Goal: Information Seeking & Learning: Understand process/instructions

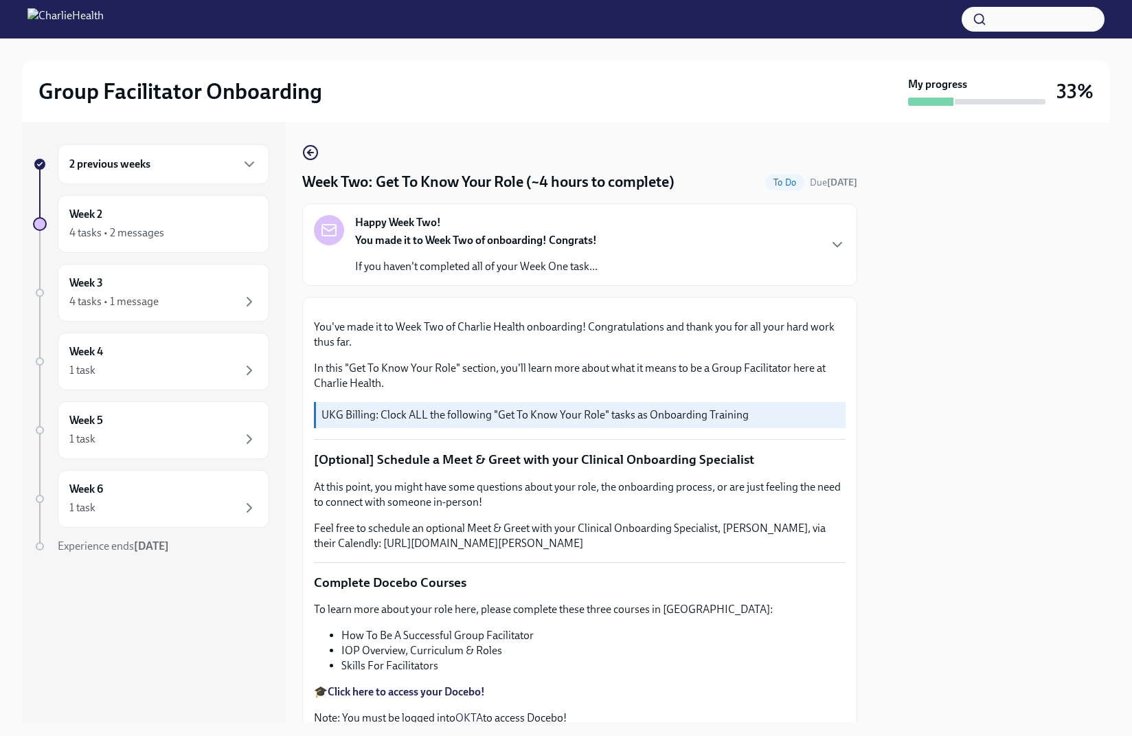
scroll to position [699, 0]
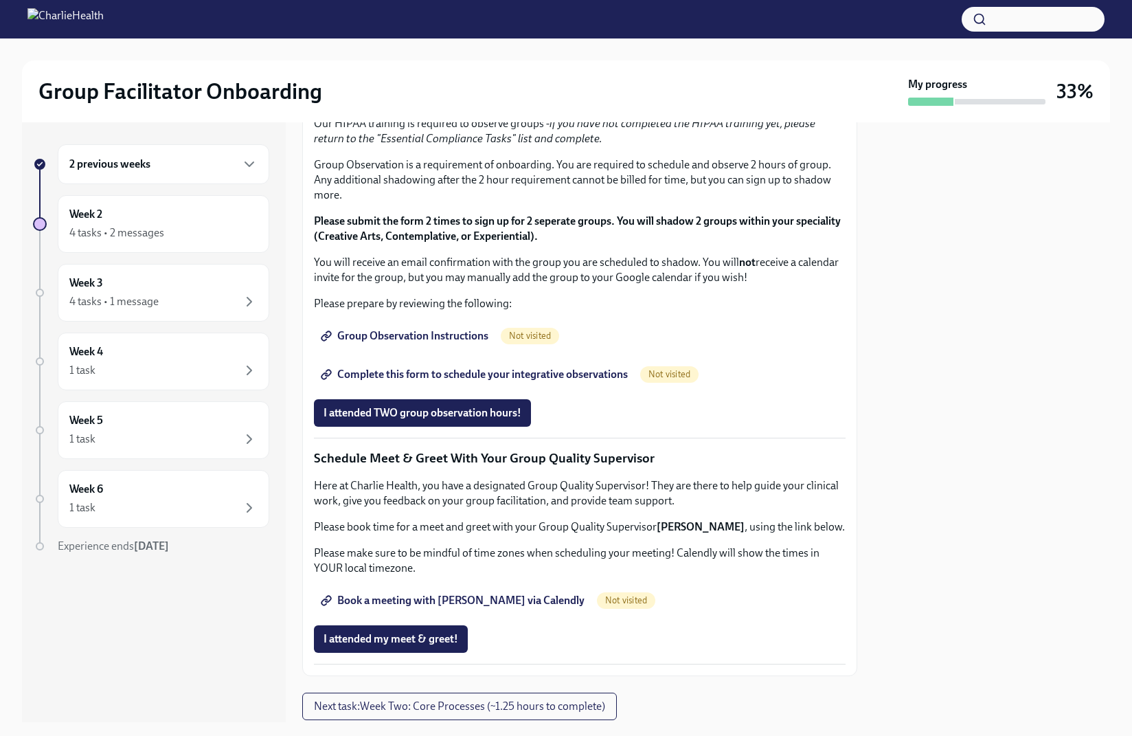
click at [445, 58] on span "I completed these three Docebo courses!" at bounding box center [419, 51] width 193 height 14
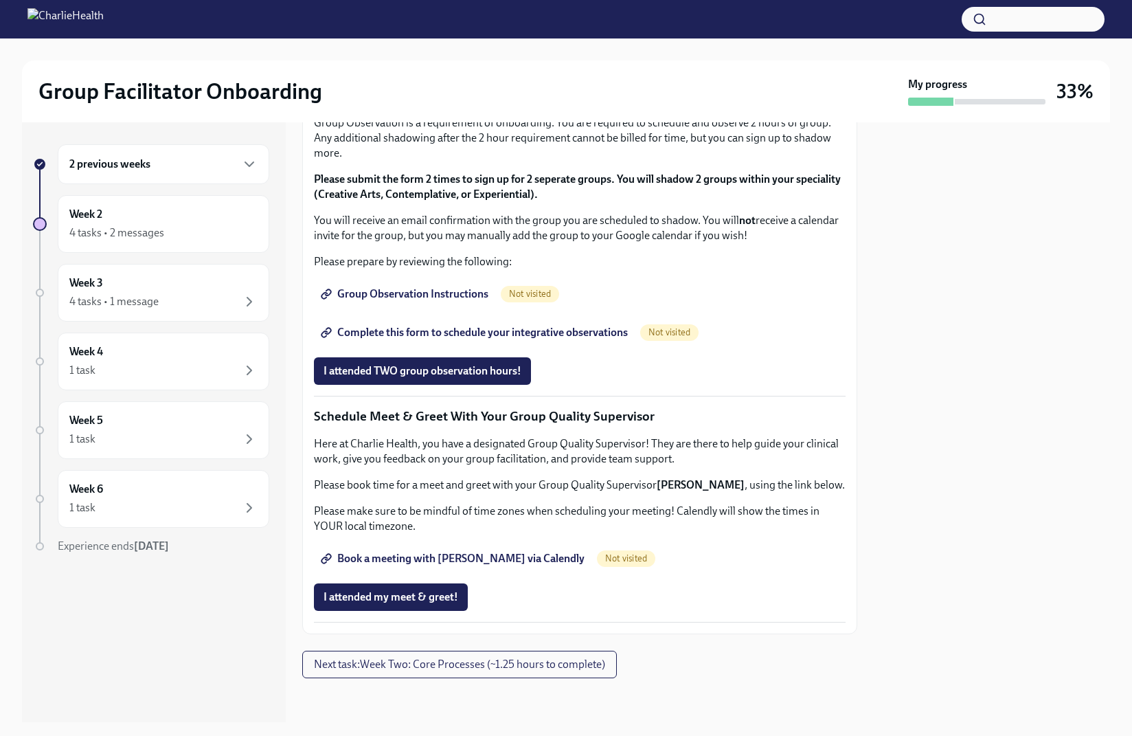
scroll to position [1023, 0]
click at [436, 301] on span "Group Observation Instructions" at bounding box center [405, 294] width 165 height 14
drag, startPoint x: 348, startPoint y: 212, endPoint x: 474, endPoint y: 216, distance: 125.8
click at [474, 103] on em "if you have not completed the HIPAA training yet, please return to the "Essenti…" at bounding box center [564, 89] width 501 height 28
copy em "Essential Compliance Tasks"
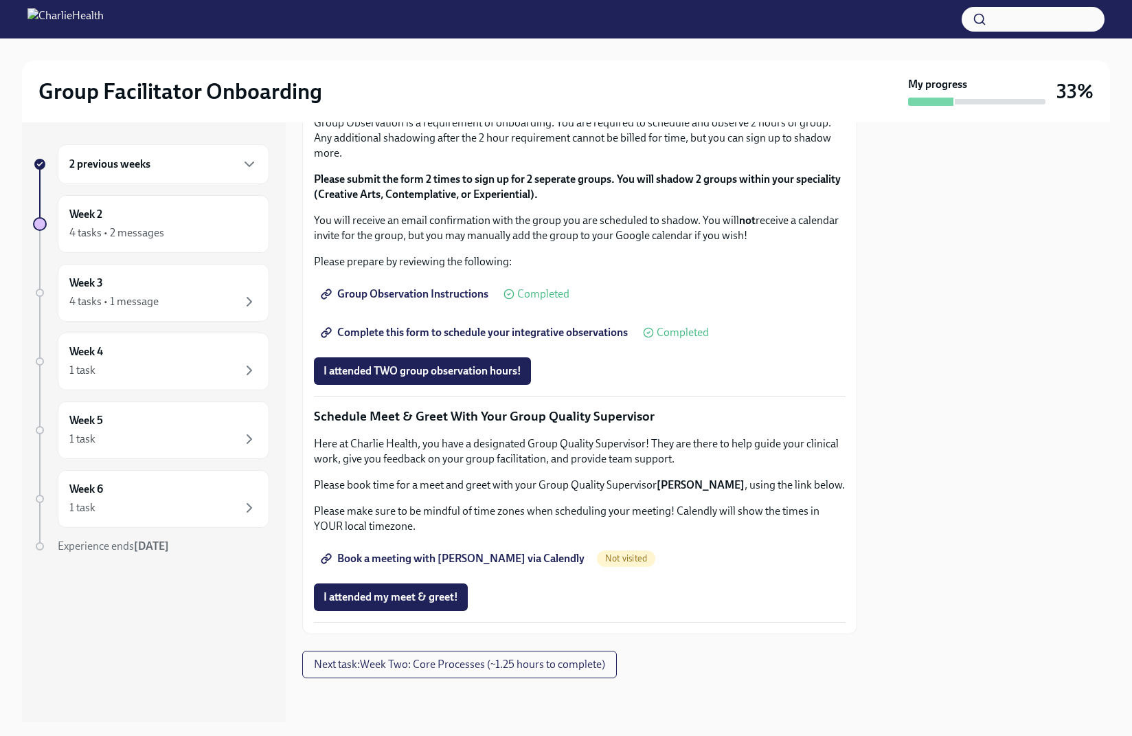
click at [1027, 23] on button "button" at bounding box center [1033, 19] width 143 height 25
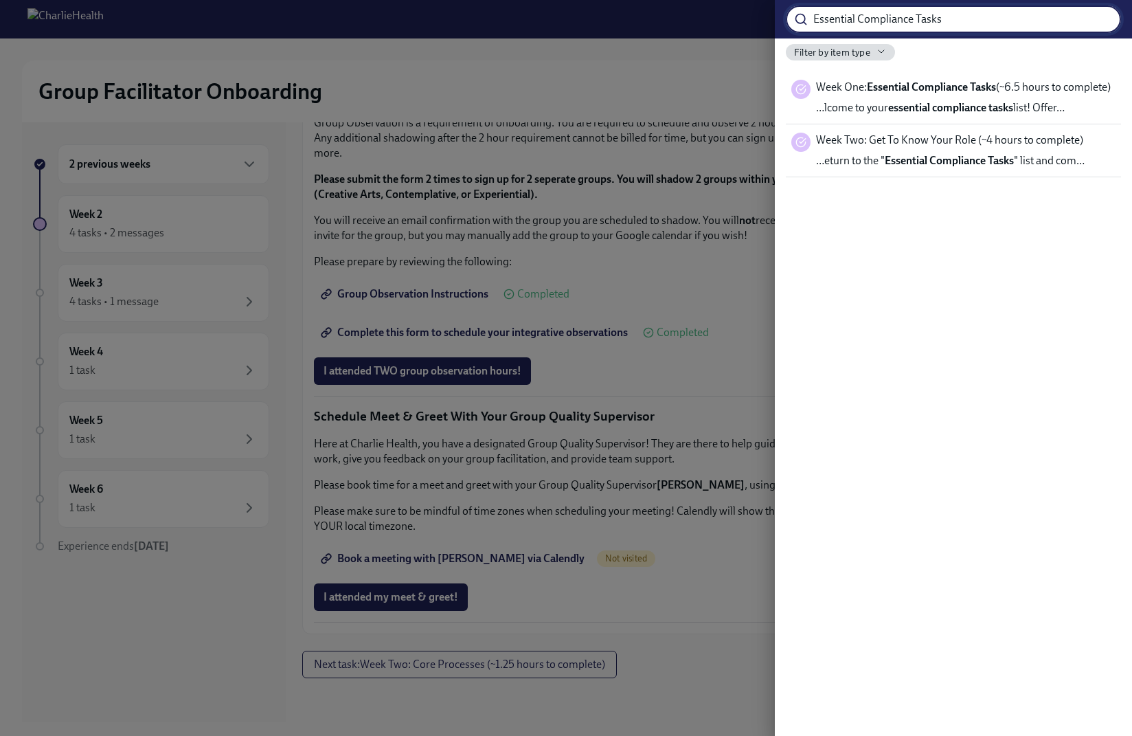
type input "Essential Compliance Tasks"
click at [967, 95] on span "Week One: Essential Compliance Tasks (~6.5 hours to complete)" at bounding box center [963, 87] width 295 height 15
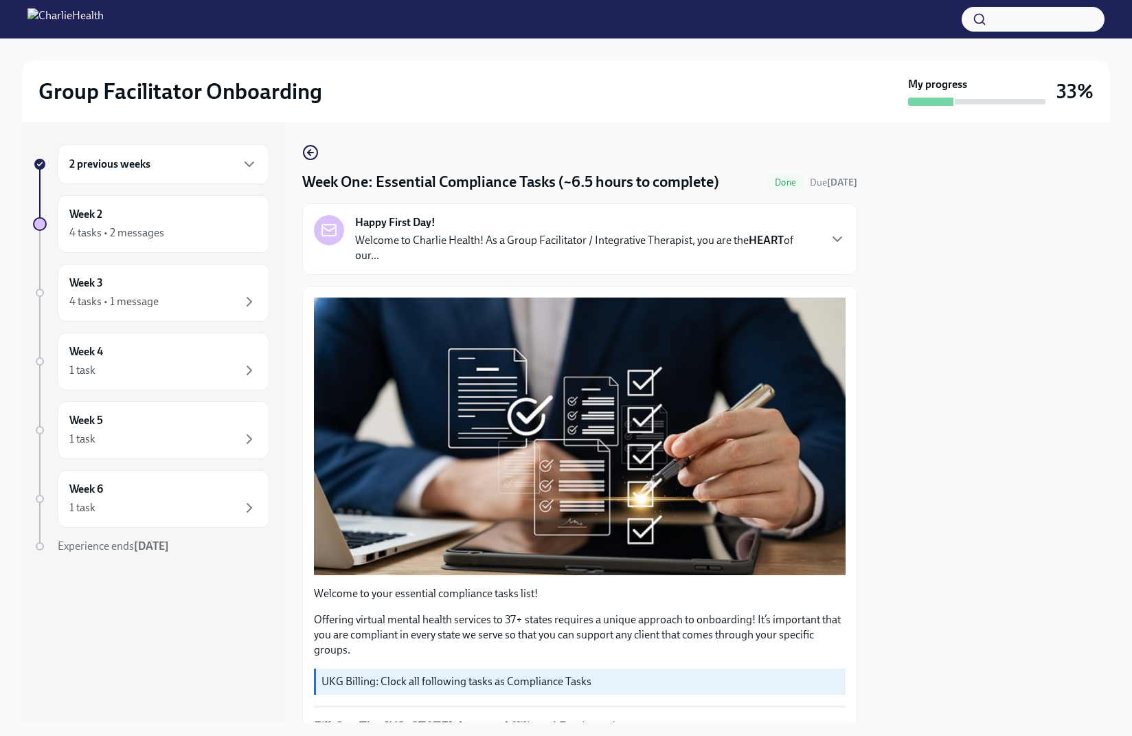
scroll to position [1, 0]
click at [417, 685] on p "UKG Billing: Clock all following tasks as Compliance Tasks" at bounding box center [580, 680] width 519 height 15
click at [832, 245] on icon "button" at bounding box center [837, 238] width 16 height 16
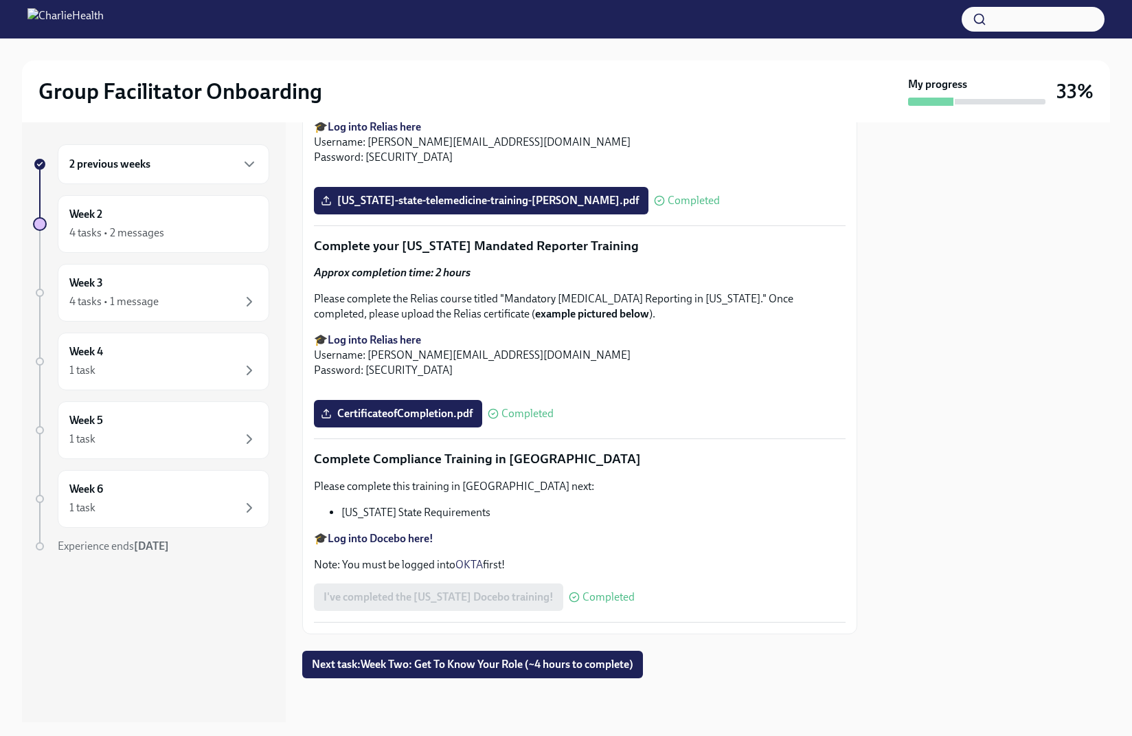
scroll to position [3470, 0]
click at [540, 667] on span "Next task : Week Two: Get To Know Your Role (~4 hours to complete)" at bounding box center [472, 664] width 321 height 14
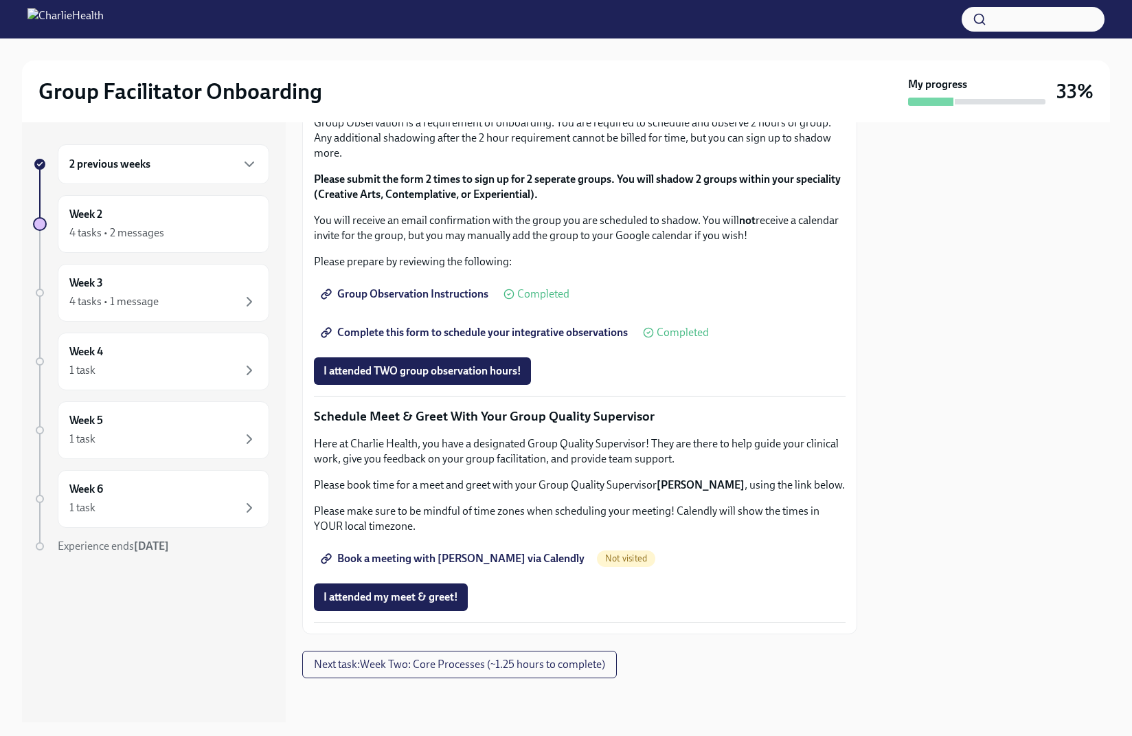
scroll to position [1630, 0]
click at [484, 561] on span "Book a meeting with [PERSON_NAME] via Calendly" at bounding box center [453, 559] width 261 height 14
click at [507, 665] on span "Next task : Week Two: Core Processes (~1.25 hours to complete)" at bounding box center [459, 664] width 291 height 14
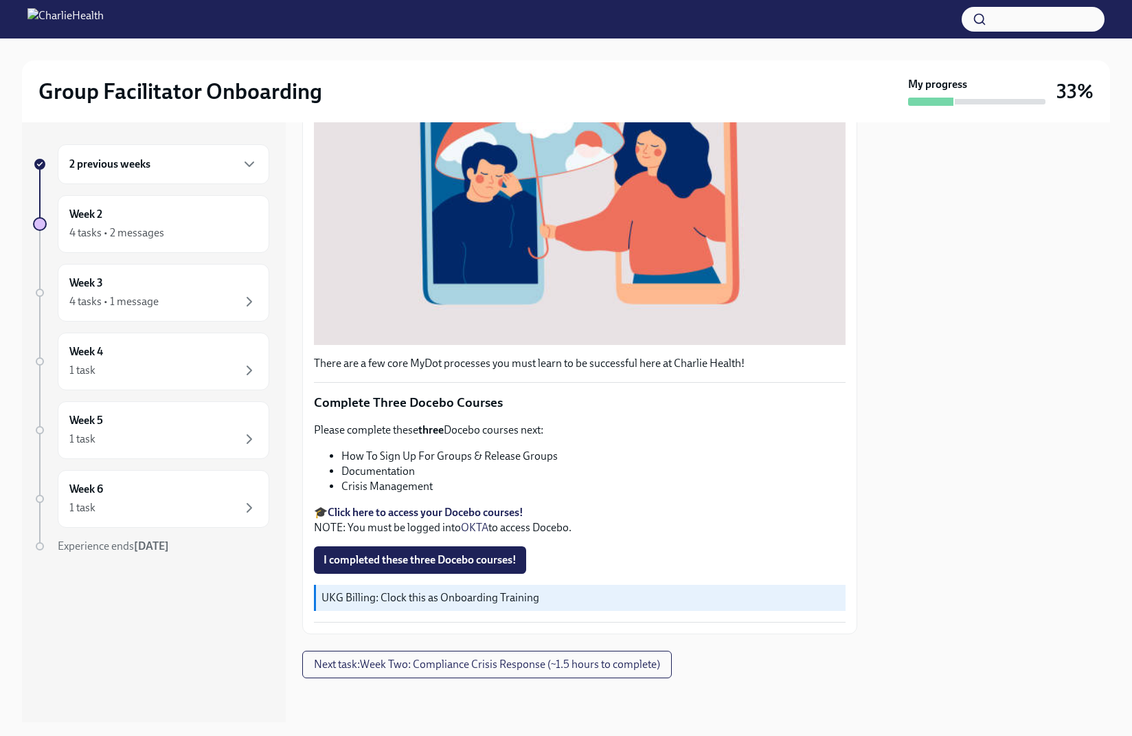
scroll to position [808, 0]
click at [569, 669] on span "Next task : Week Two: Compliance Crisis Response (~1.5 hours to complete)" at bounding box center [487, 664] width 346 height 14
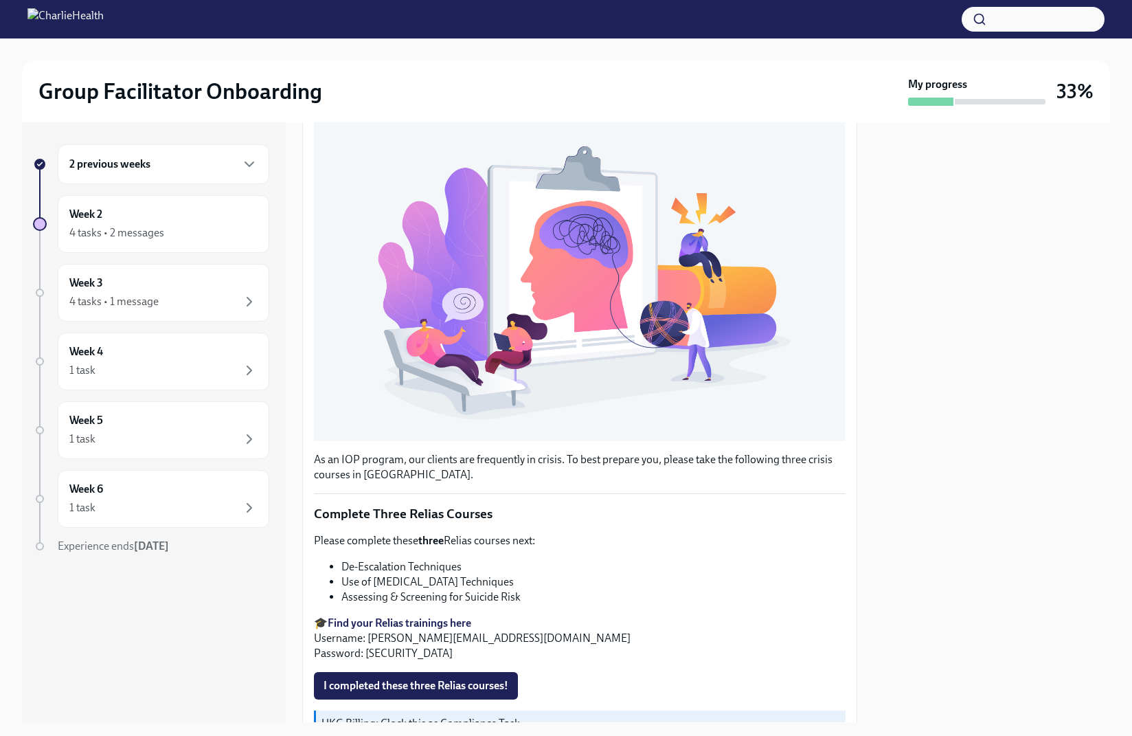
scroll to position [759, 0]
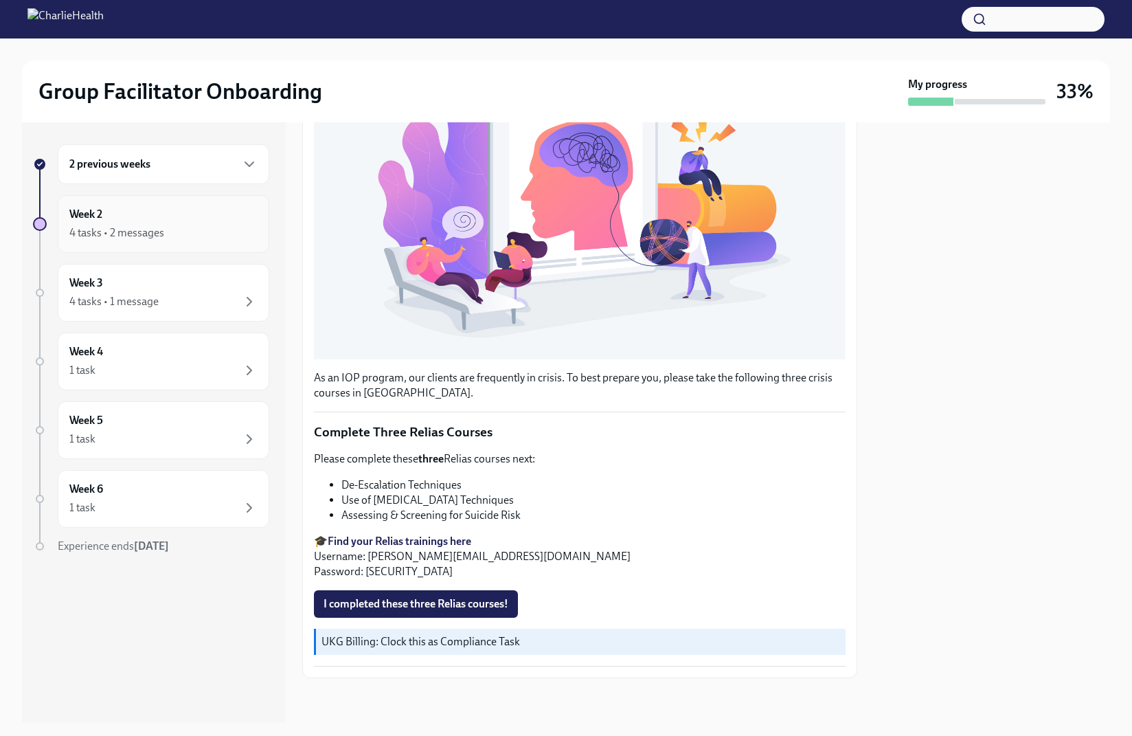
click at [211, 233] on div "4 tasks • 2 messages" at bounding box center [163, 233] width 188 height 16
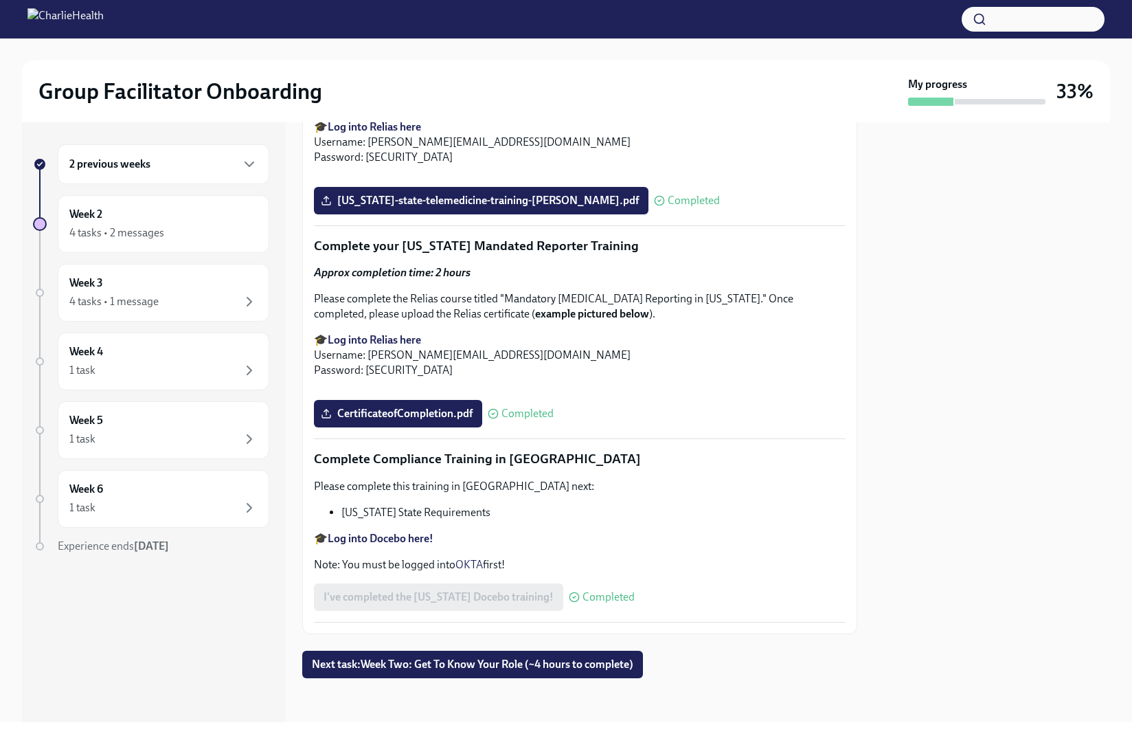
scroll to position [2870, 0]
click at [211, 216] on div "Week 2 4 tasks • 2 messages" at bounding box center [163, 224] width 188 height 34
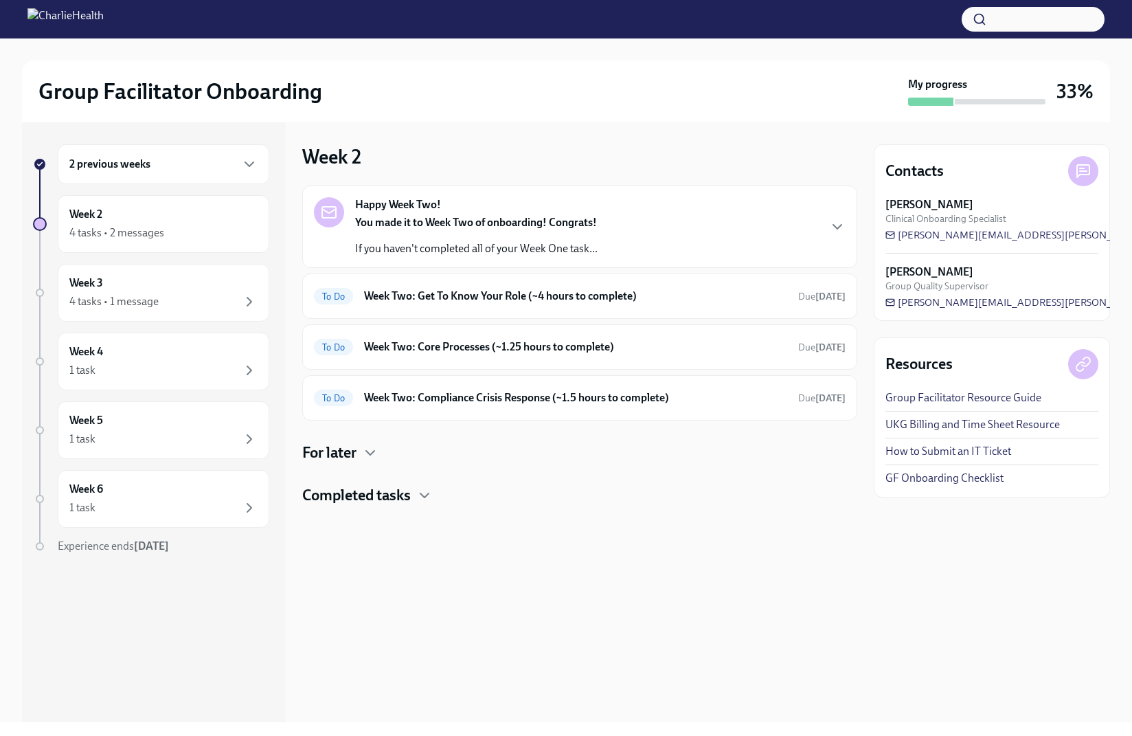
click at [672, 231] on div "Happy Week Two! You made it to Week Two of onboarding! Congrats! If you haven't…" at bounding box center [580, 226] width 532 height 59
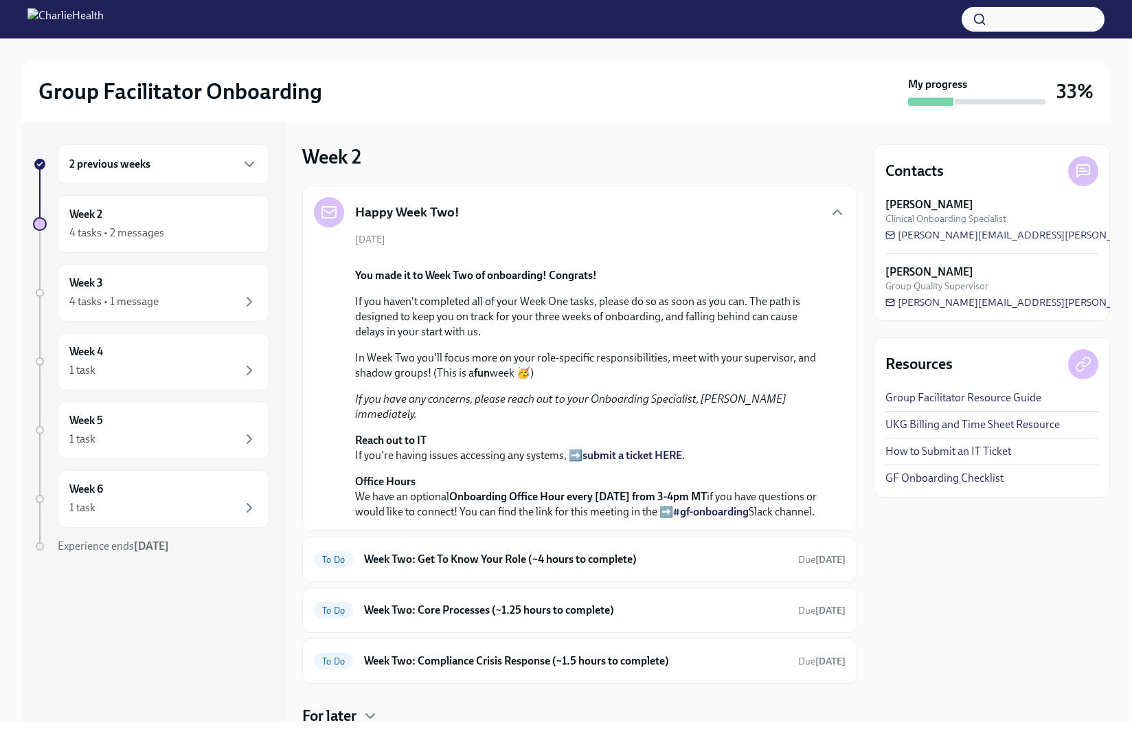
scroll to position [317, 0]
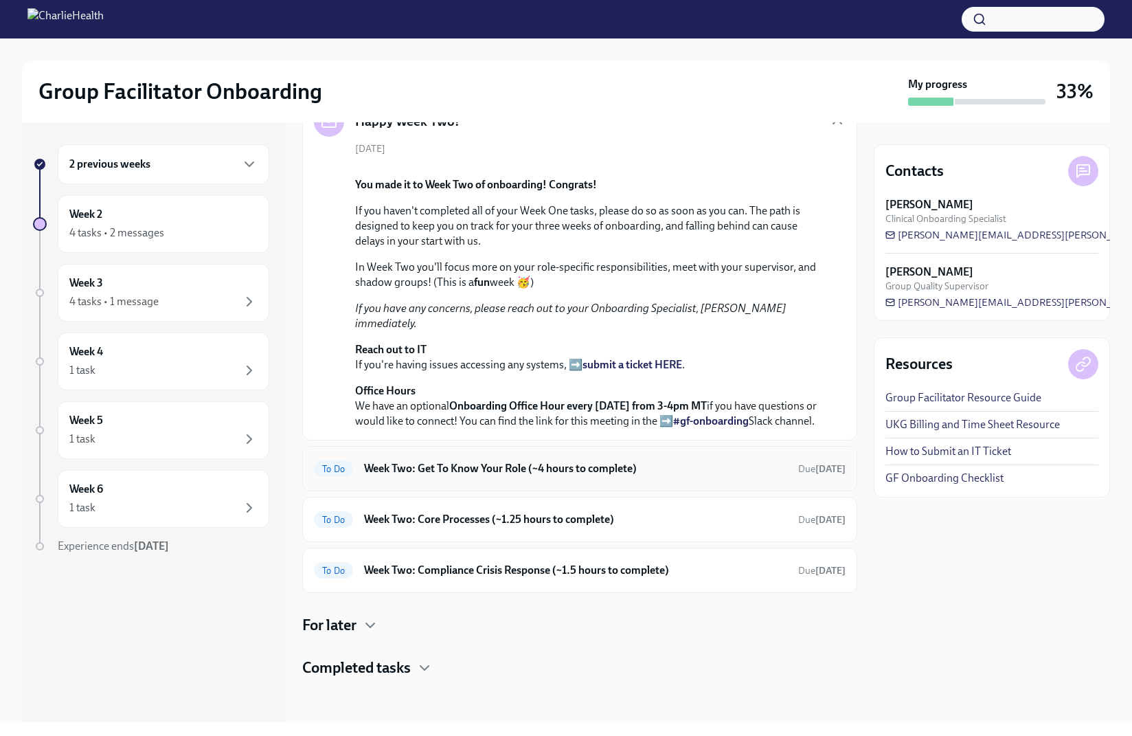
click at [685, 462] on h6 "Week Two: Get To Know Your Role (~4 hours to complete)" at bounding box center [575, 468] width 423 height 15
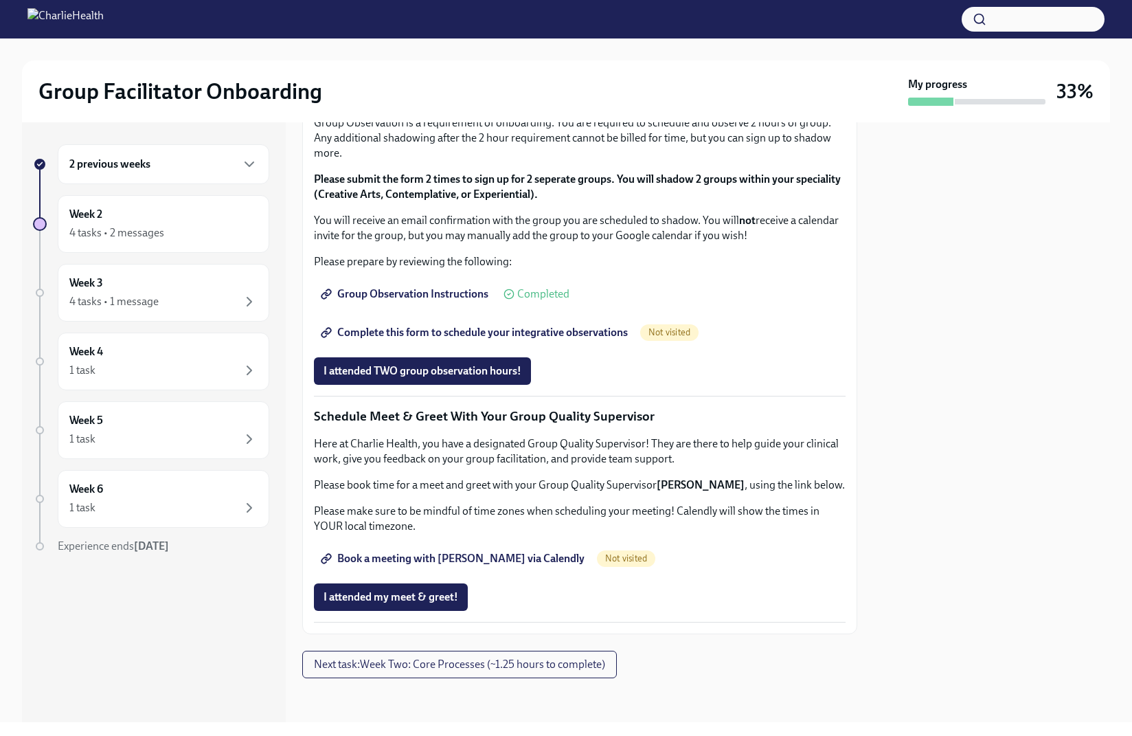
scroll to position [1139, 0]
click at [564, 337] on span "Complete this form to schedule your integrative observations" at bounding box center [475, 333] width 304 height 14
click at [206, 163] on div "2 previous weeks" at bounding box center [163, 164] width 188 height 16
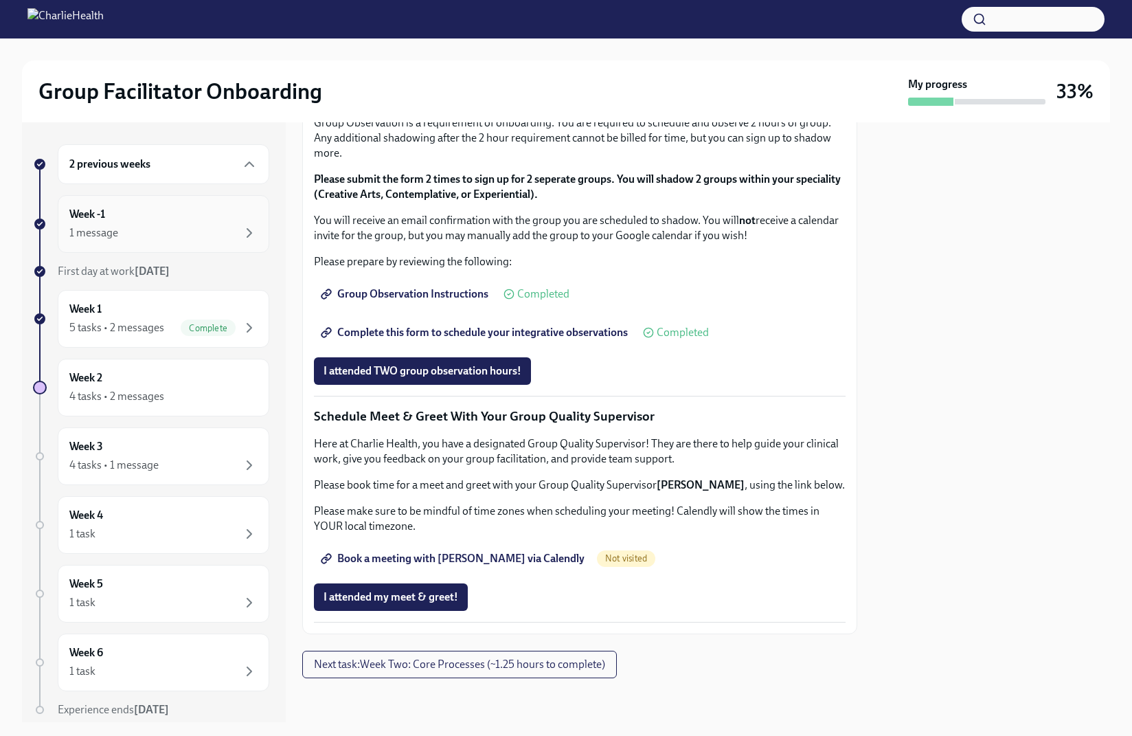
click at [184, 229] on div "1 message" at bounding box center [163, 233] width 188 height 16
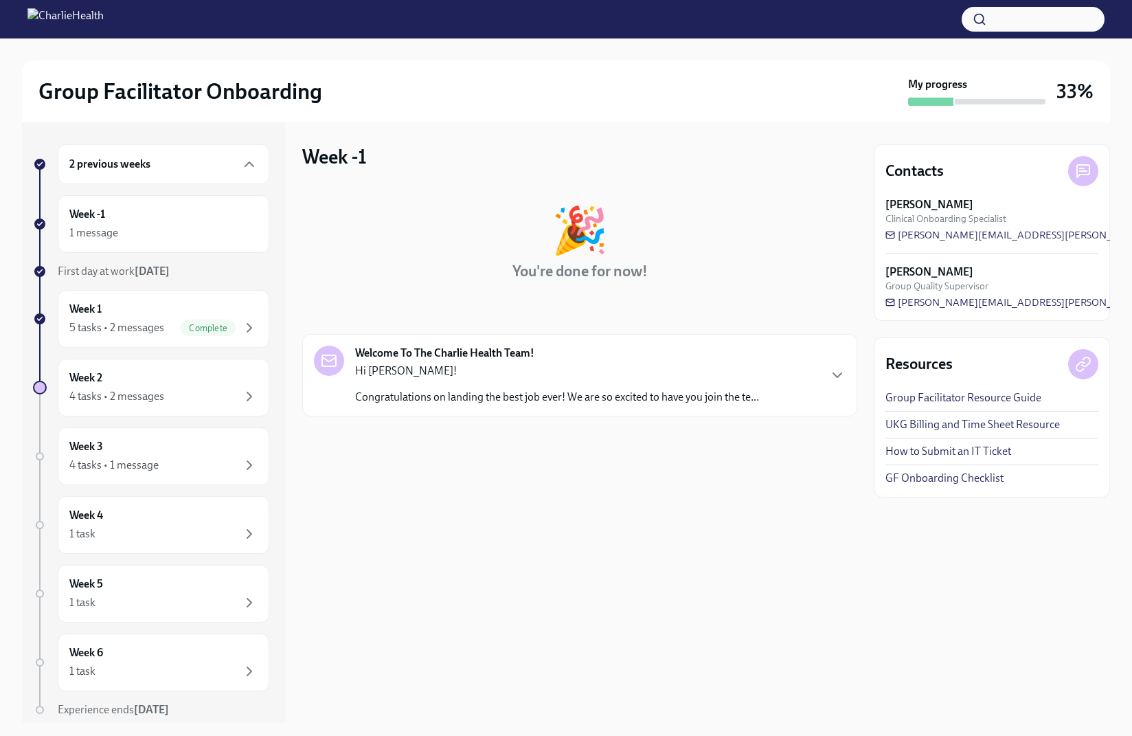
click at [585, 373] on p "Hi Rebecca!" at bounding box center [557, 370] width 404 height 15
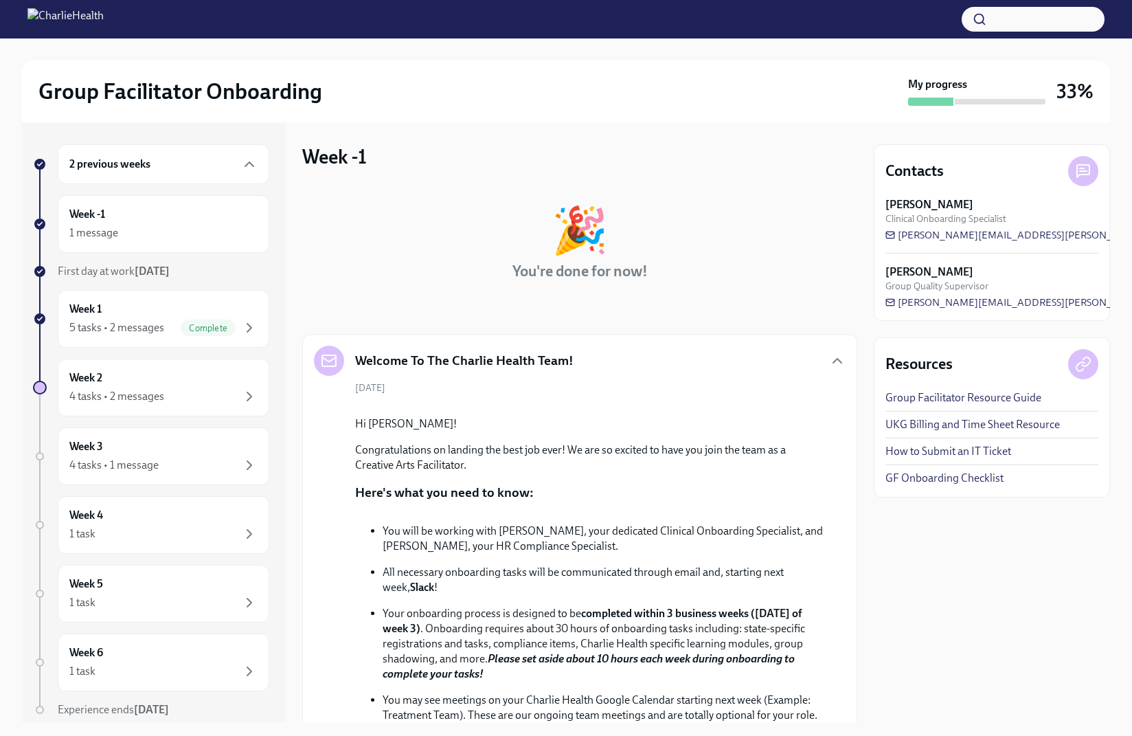
scroll to position [442, 0]
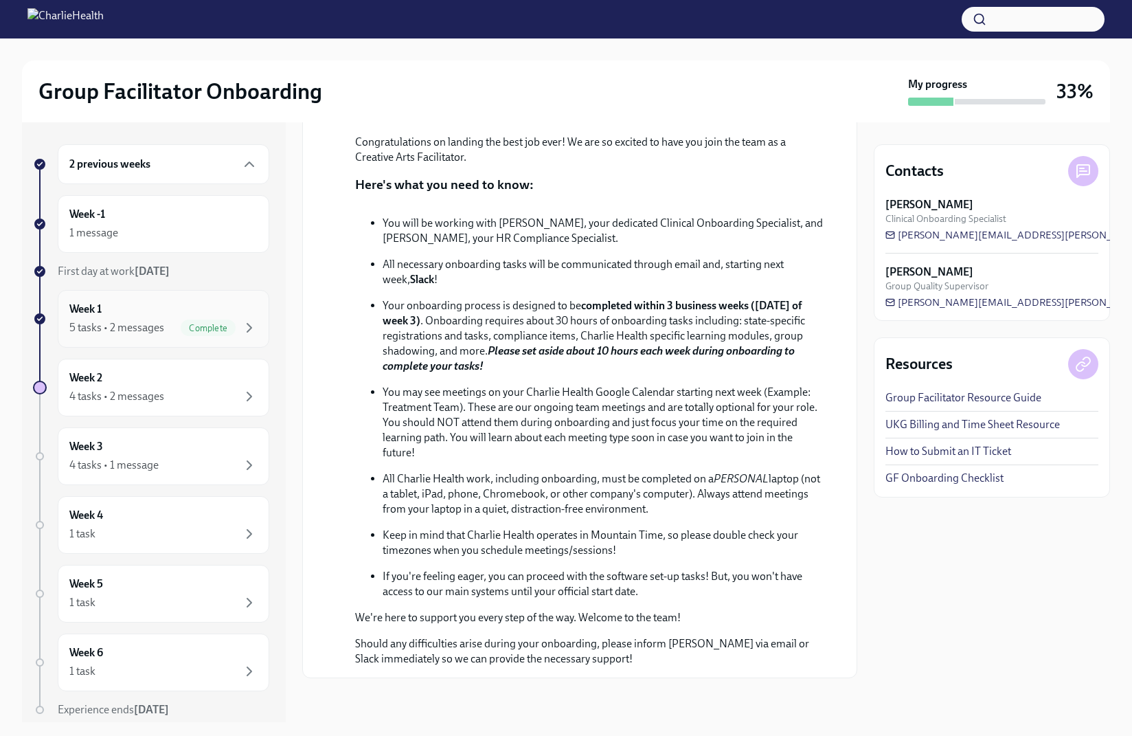
click at [143, 305] on div "Week 1 5 tasks • 2 messages Complete" at bounding box center [163, 319] width 188 height 34
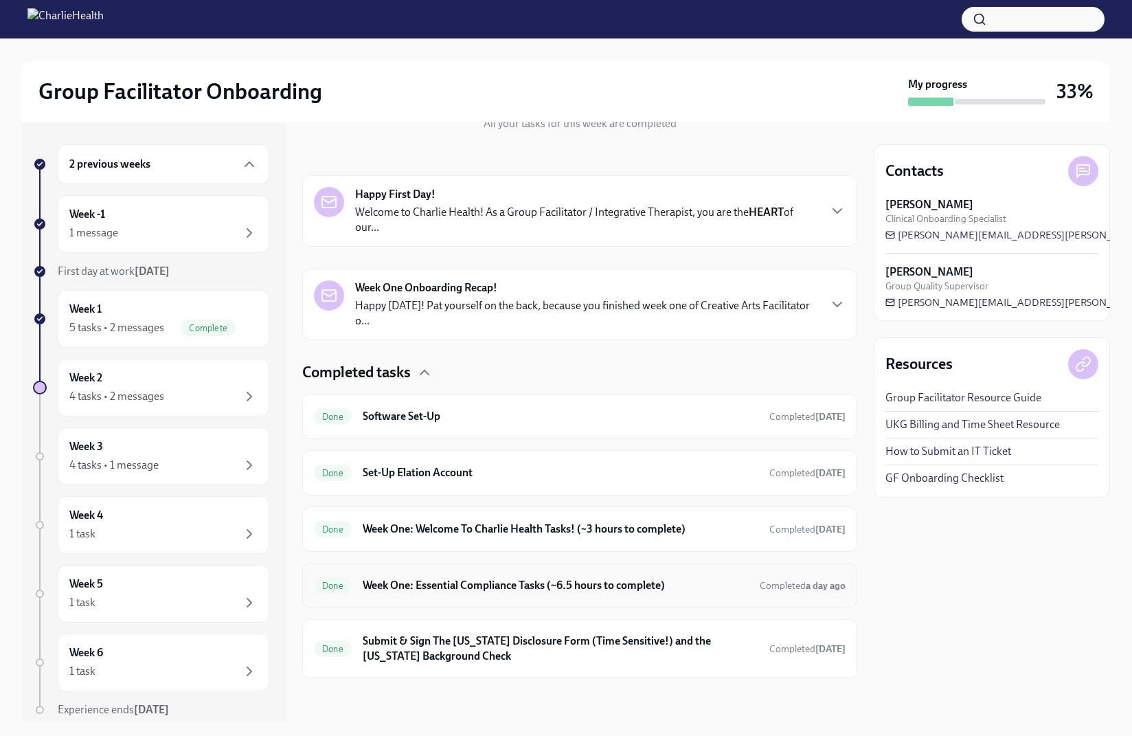
click at [528, 591] on h6 "Week One: Essential Compliance Tasks (~6.5 hours to complete)" at bounding box center [556, 585] width 386 height 15
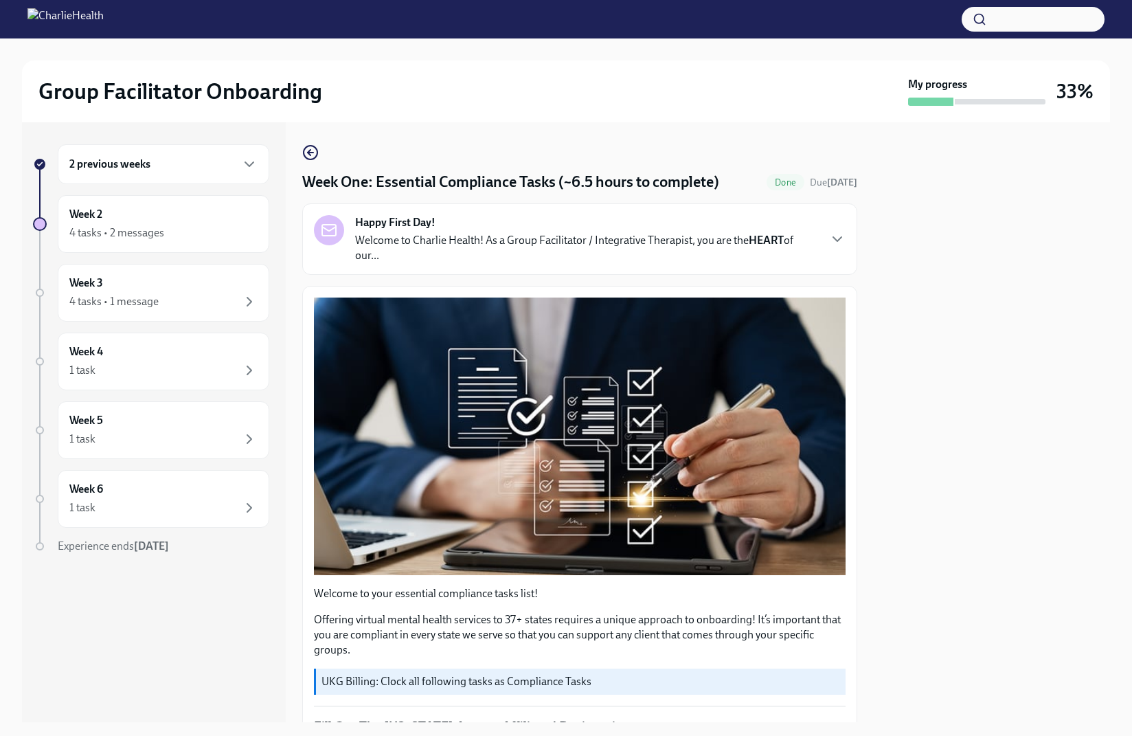
click at [845, 228] on div "Happy First Day! Welcome to Charlie Health! As a Group Facilitator / Integrativ…" at bounding box center [580, 239] width 532 height 48
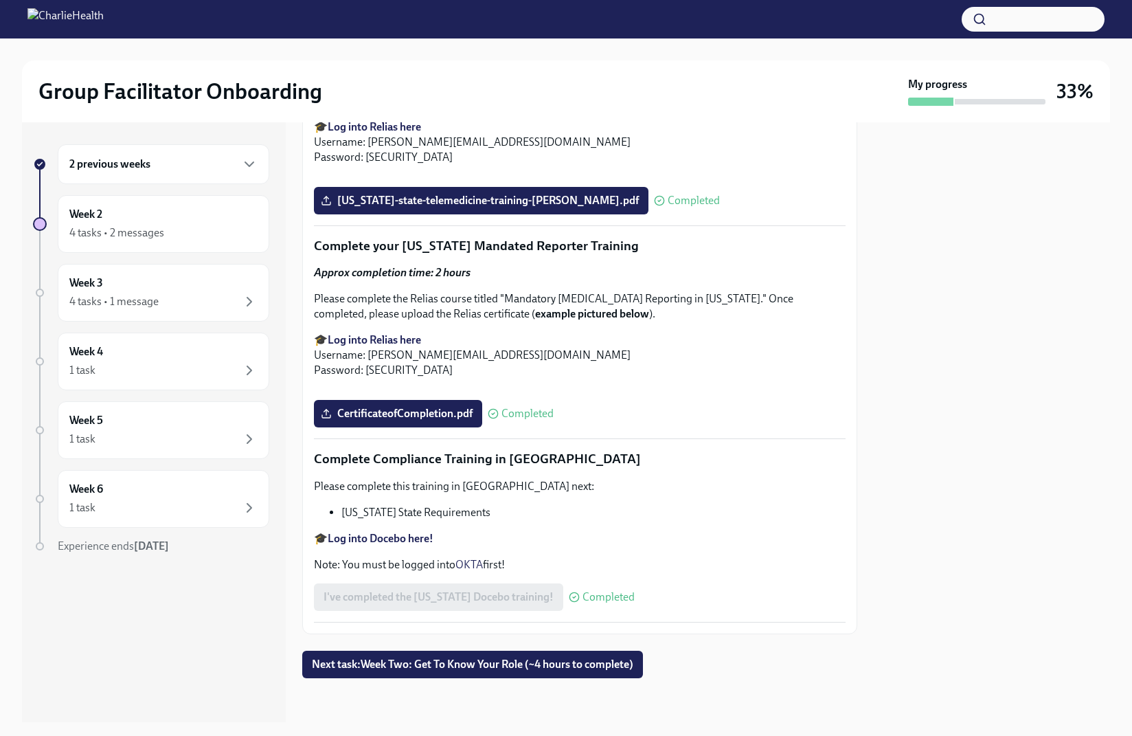
scroll to position [3470, 0]
click at [1038, 16] on button "button" at bounding box center [1033, 19] width 143 height 25
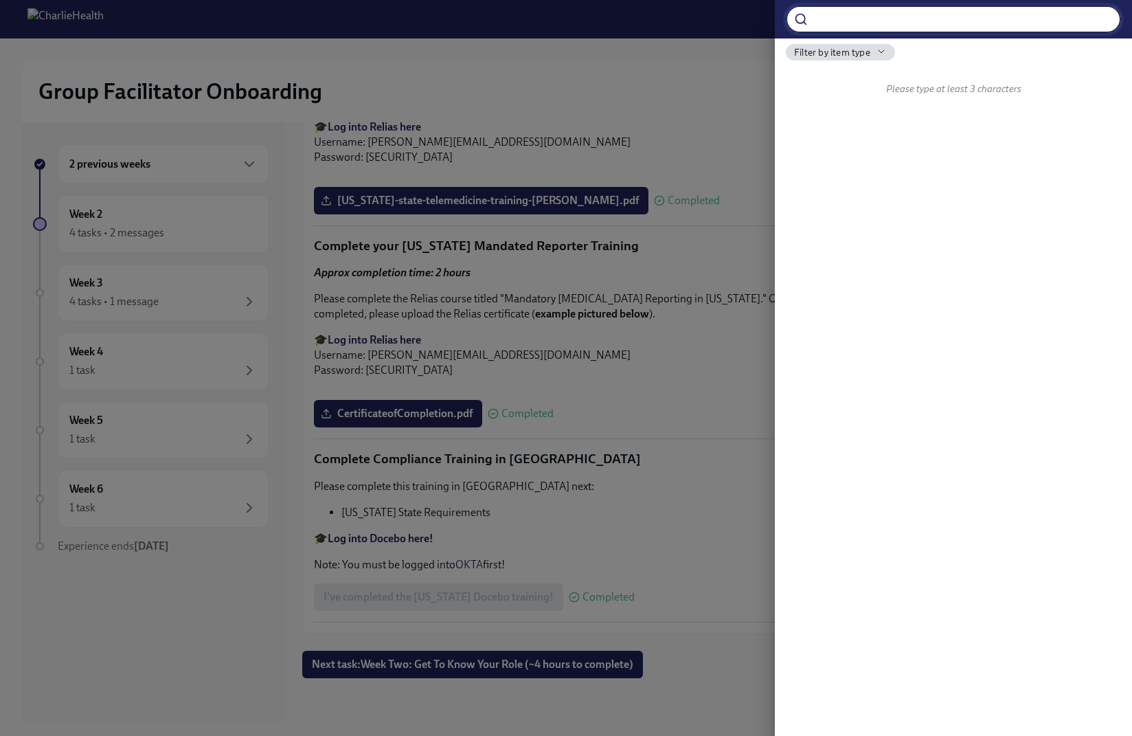
click at [675, 71] on div at bounding box center [566, 368] width 1132 height 736
